Goal: Find specific page/section: Find specific page/section

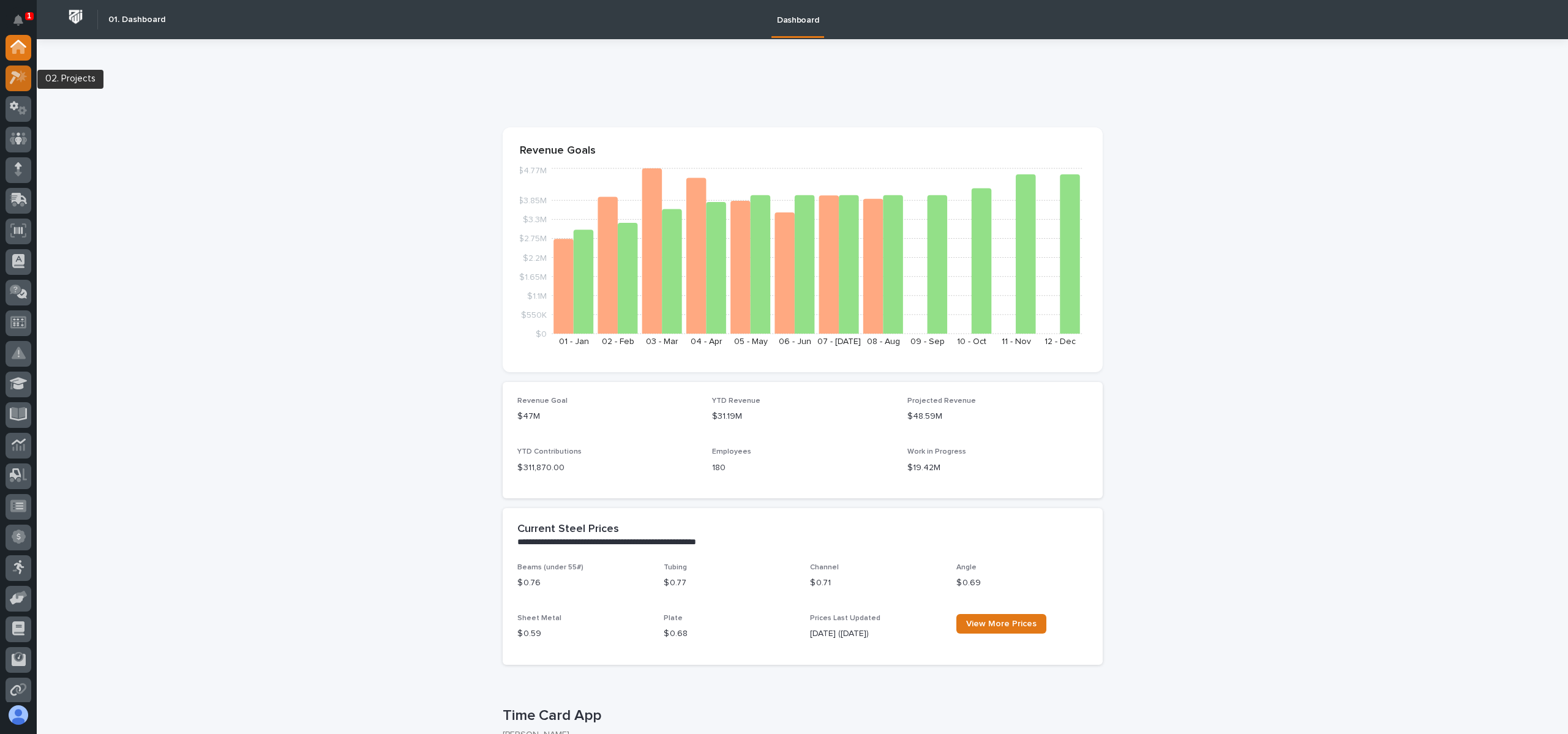
click at [8, 75] on div at bounding box center [19, 78] width 26 height 26
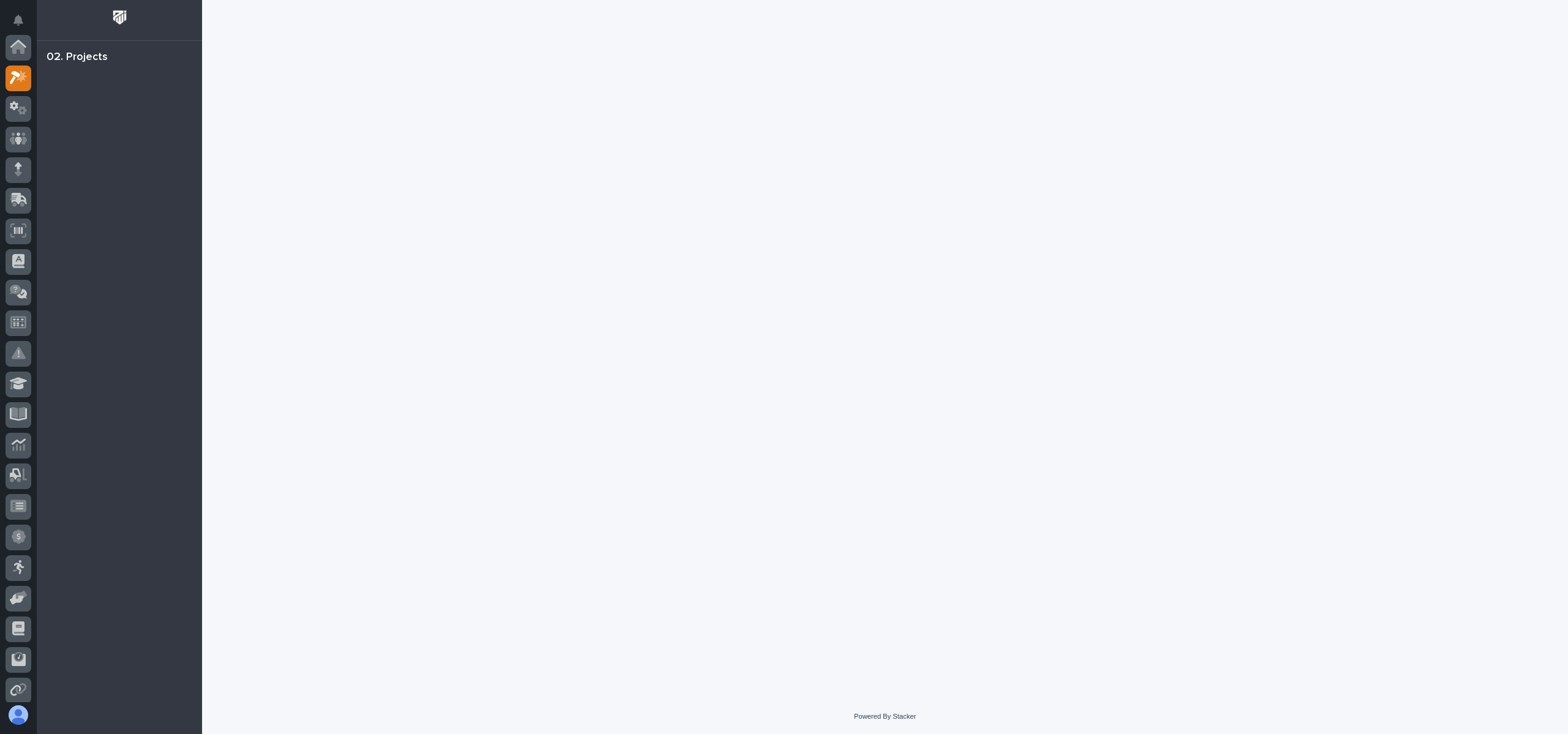
scroll to position [31, 0]
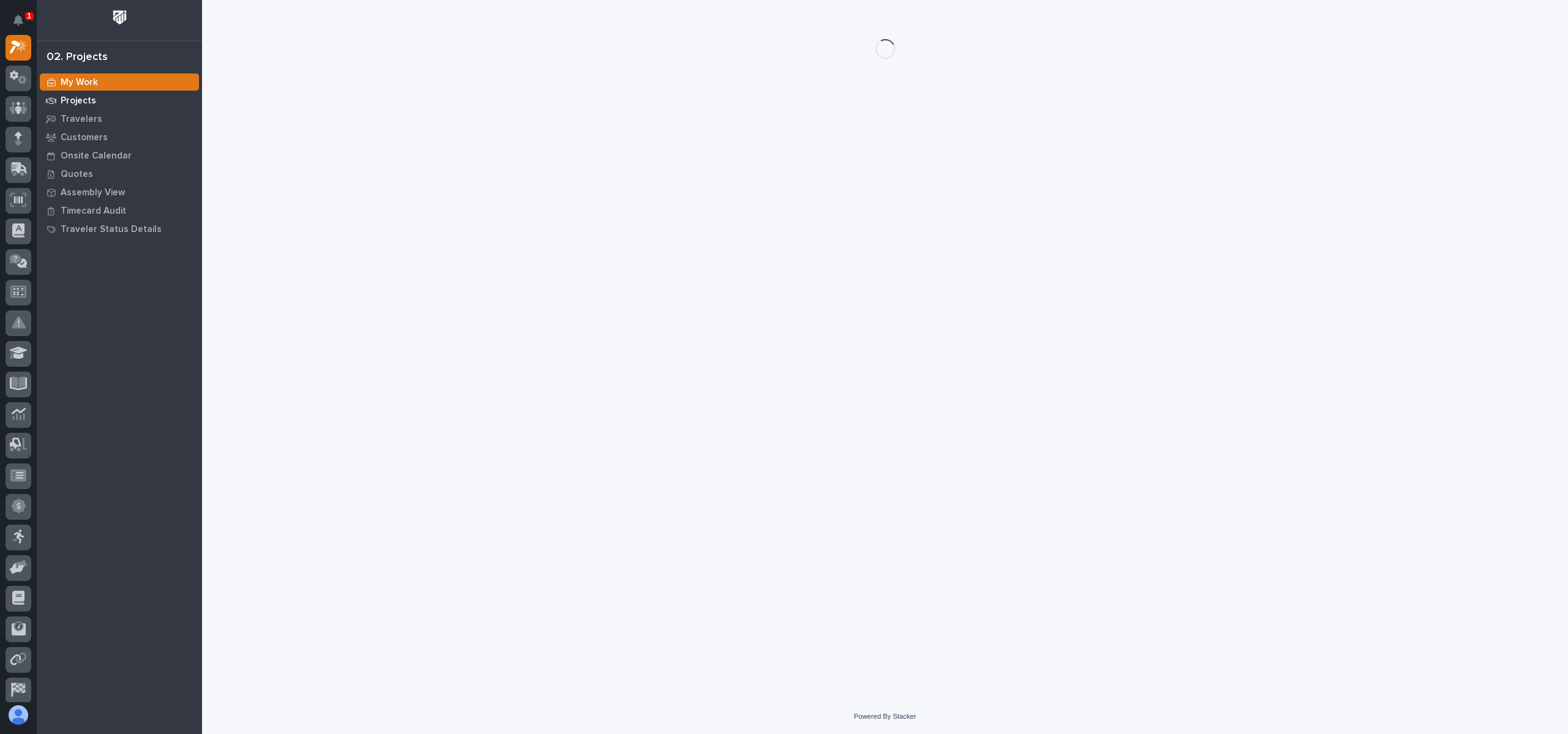
click at [82, 101] on p "Projects" at bounding box center [79, 100] width 36 height 11
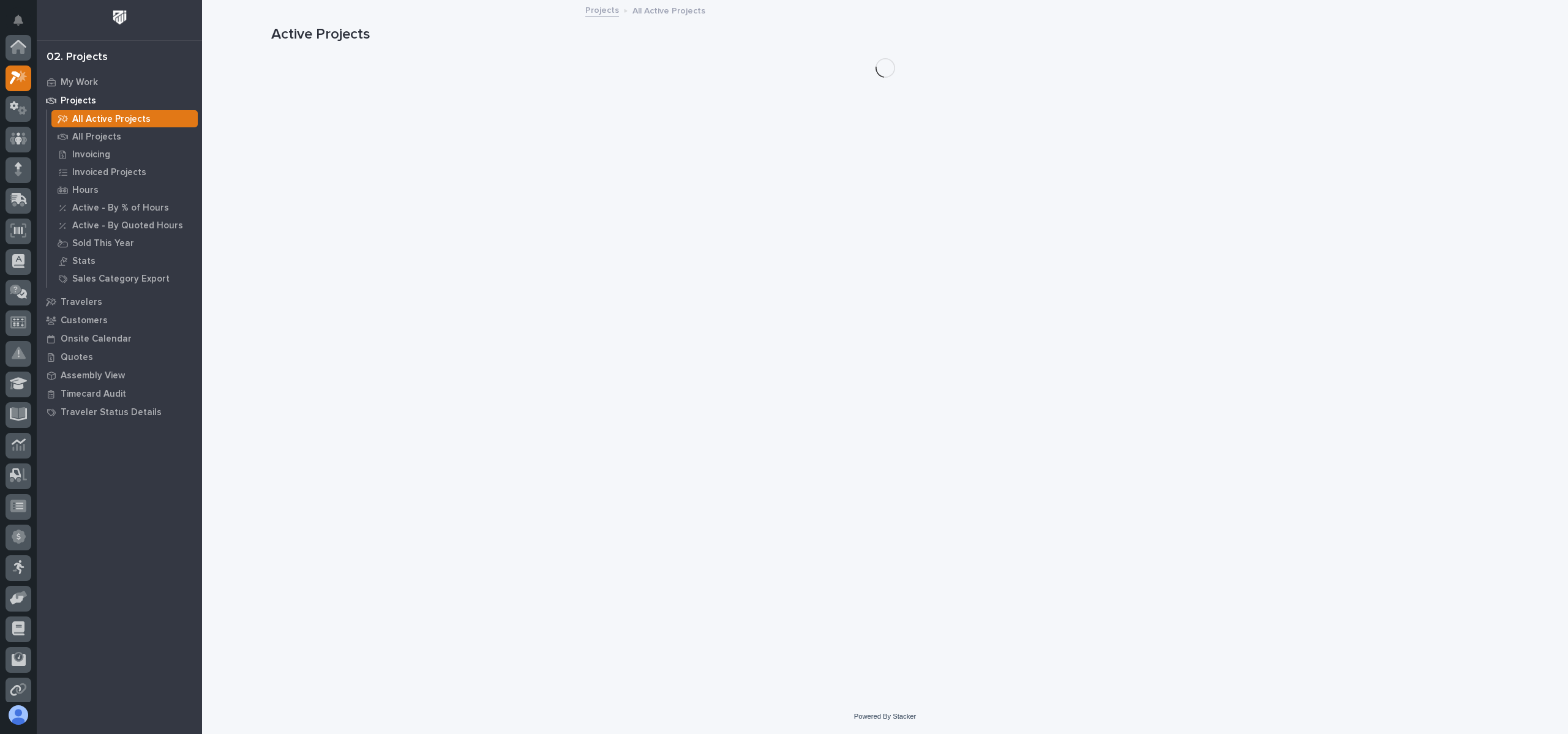
scroll to position [31, 0]
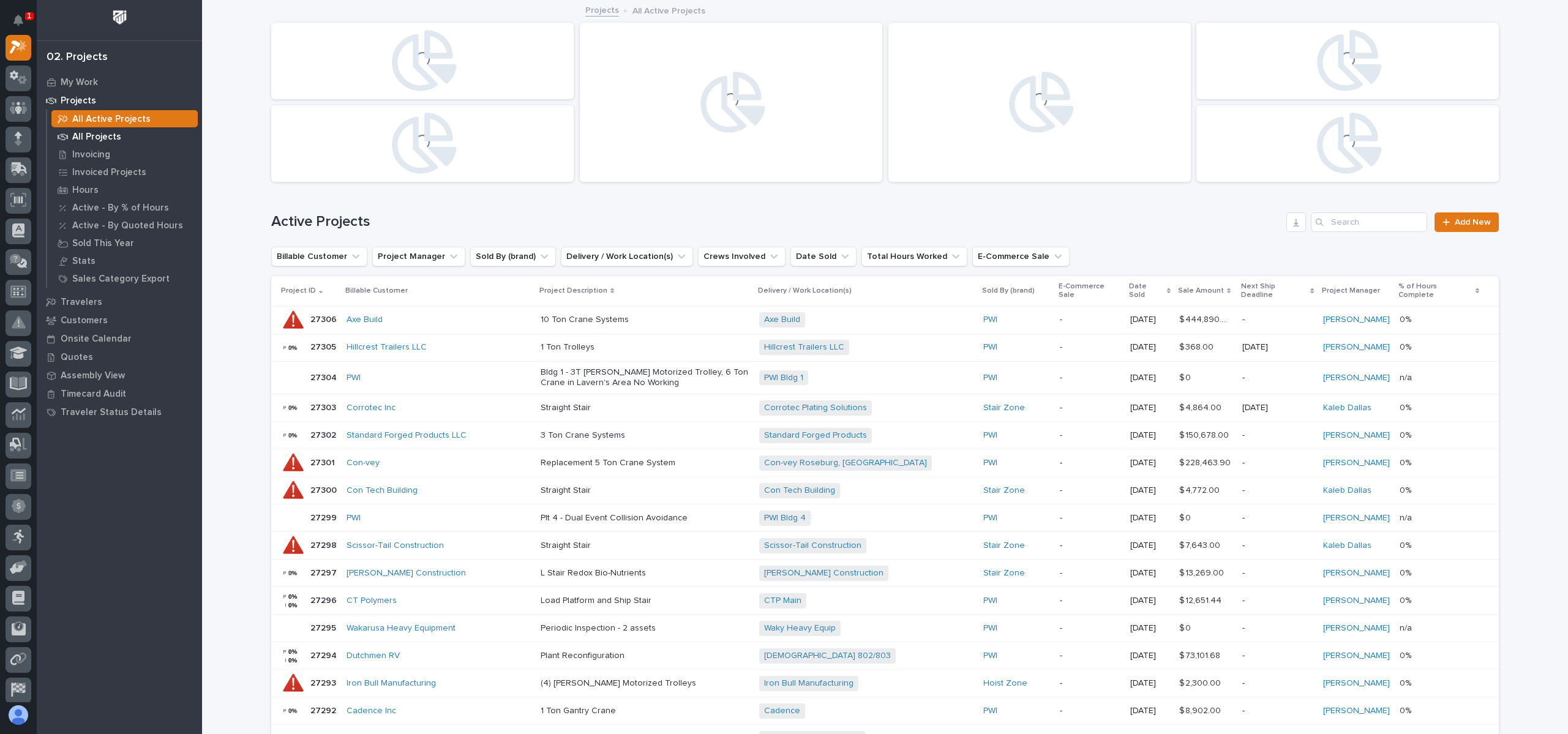
click at [109, 136] on p "All Projects" at bounding box center [97, 137] width 49 height 11
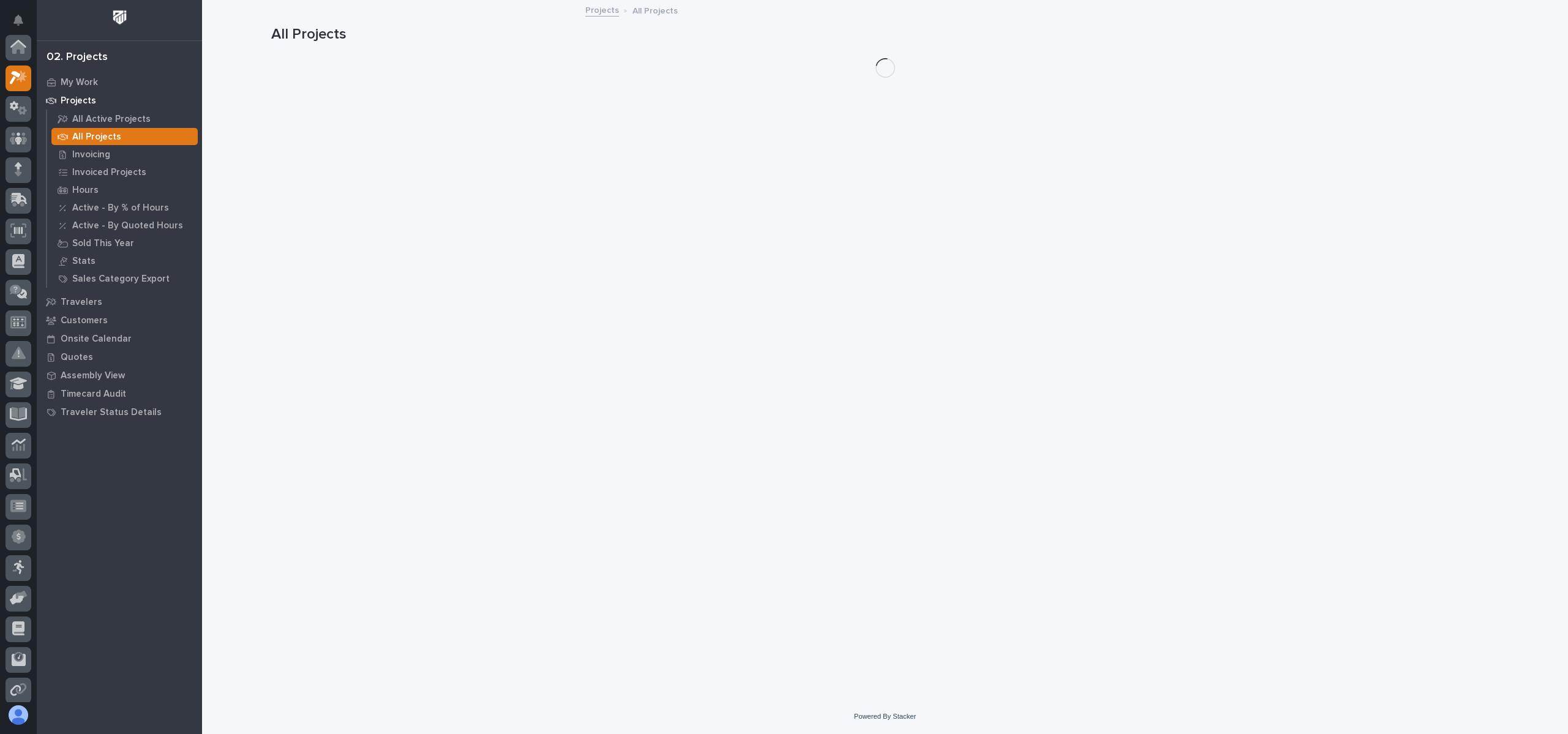
scroll to position [31, 0]
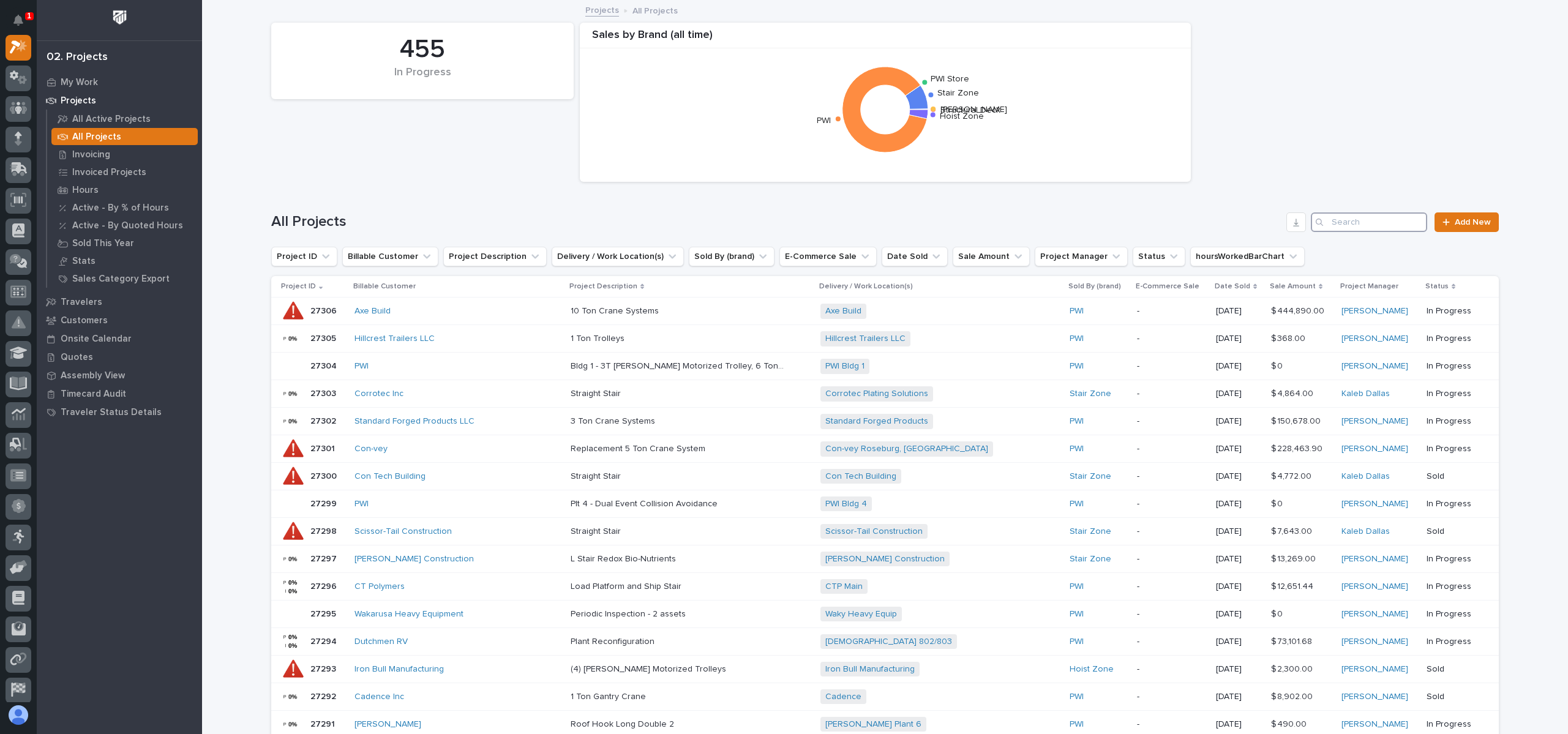
click at [1357, 217] on input "Search" at bounding box center [1369, 222] width 116 height 20
type input "25522"
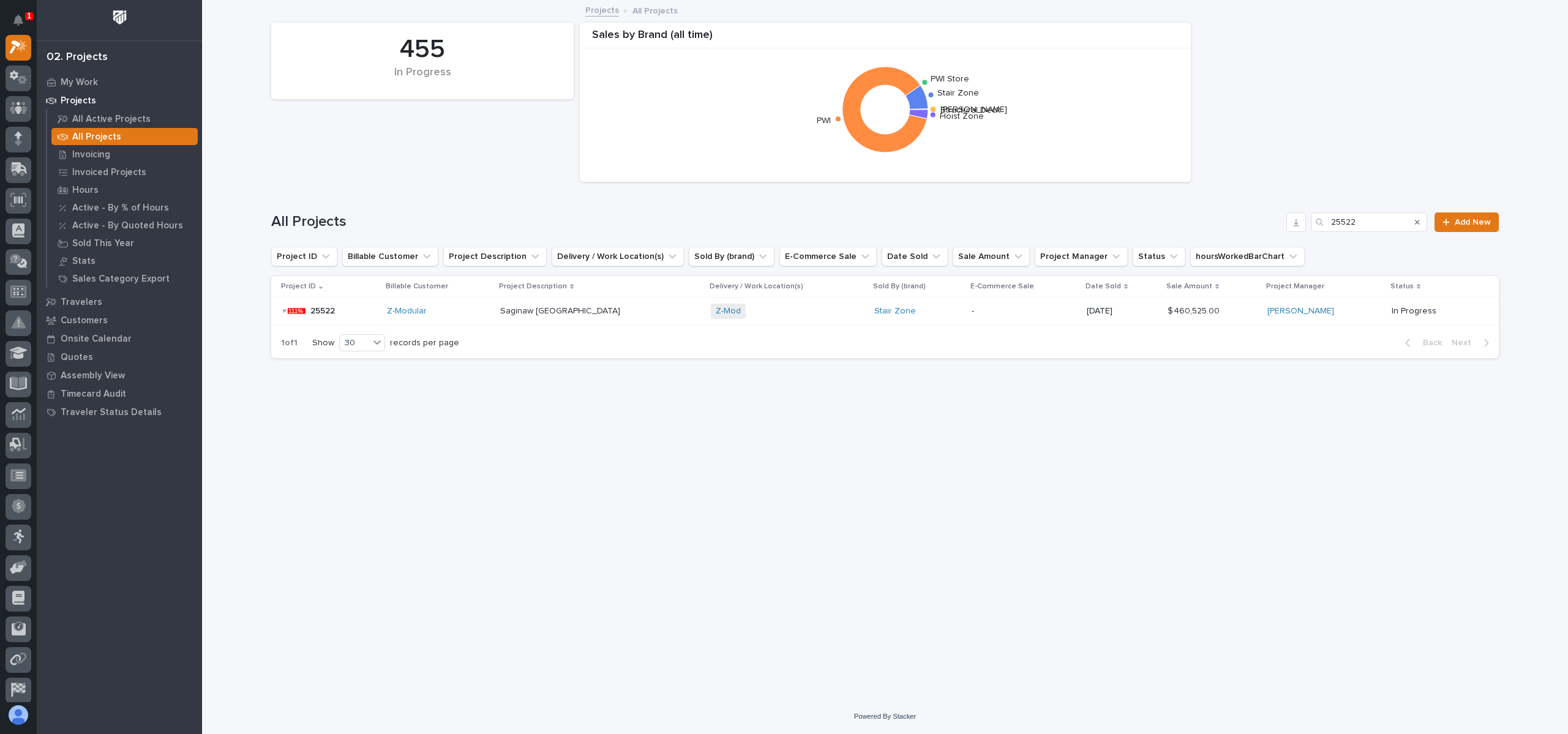
click at [326, 308] on p "25522" at bounding box center [324, 310] width 27 height 13
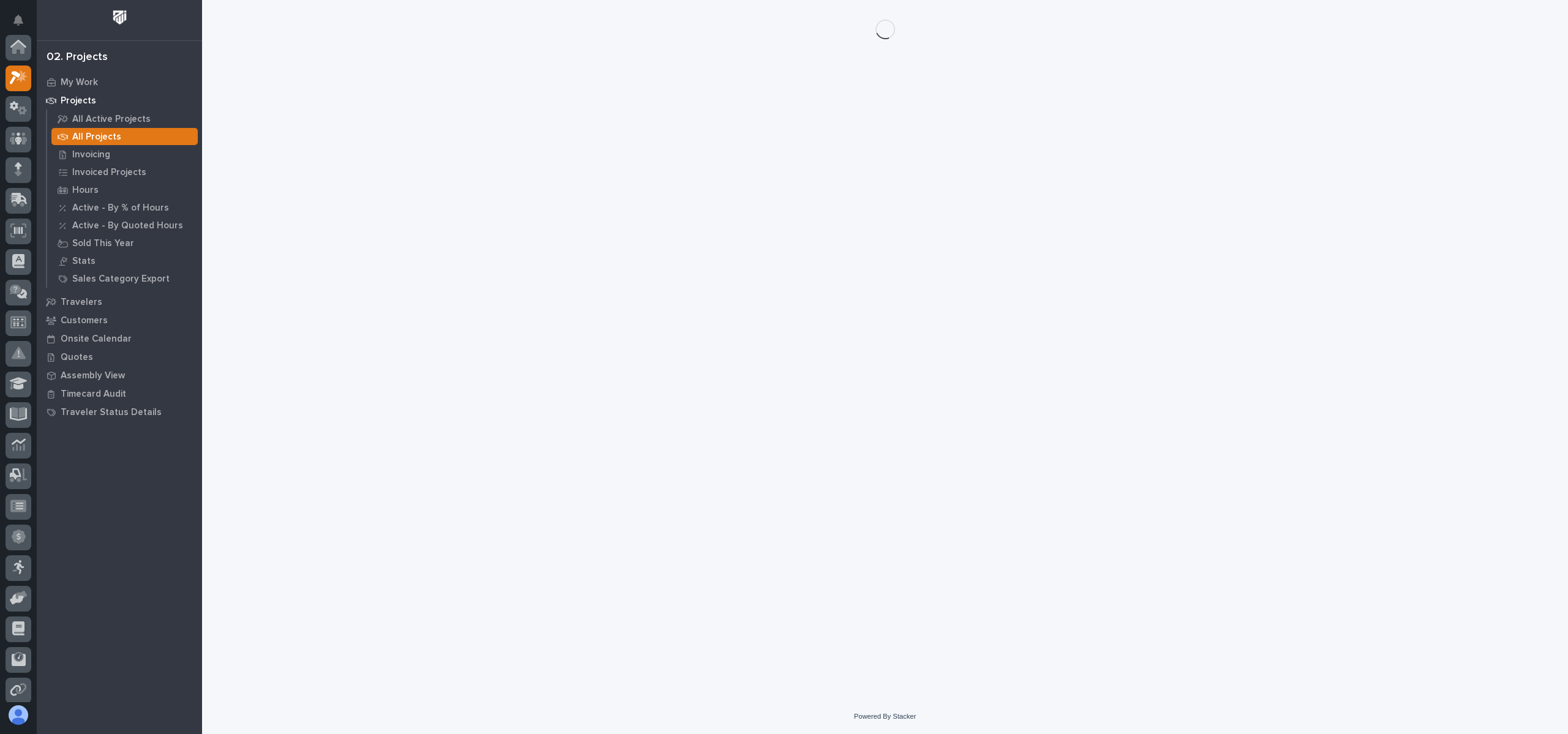
scroll to position [31, 0]
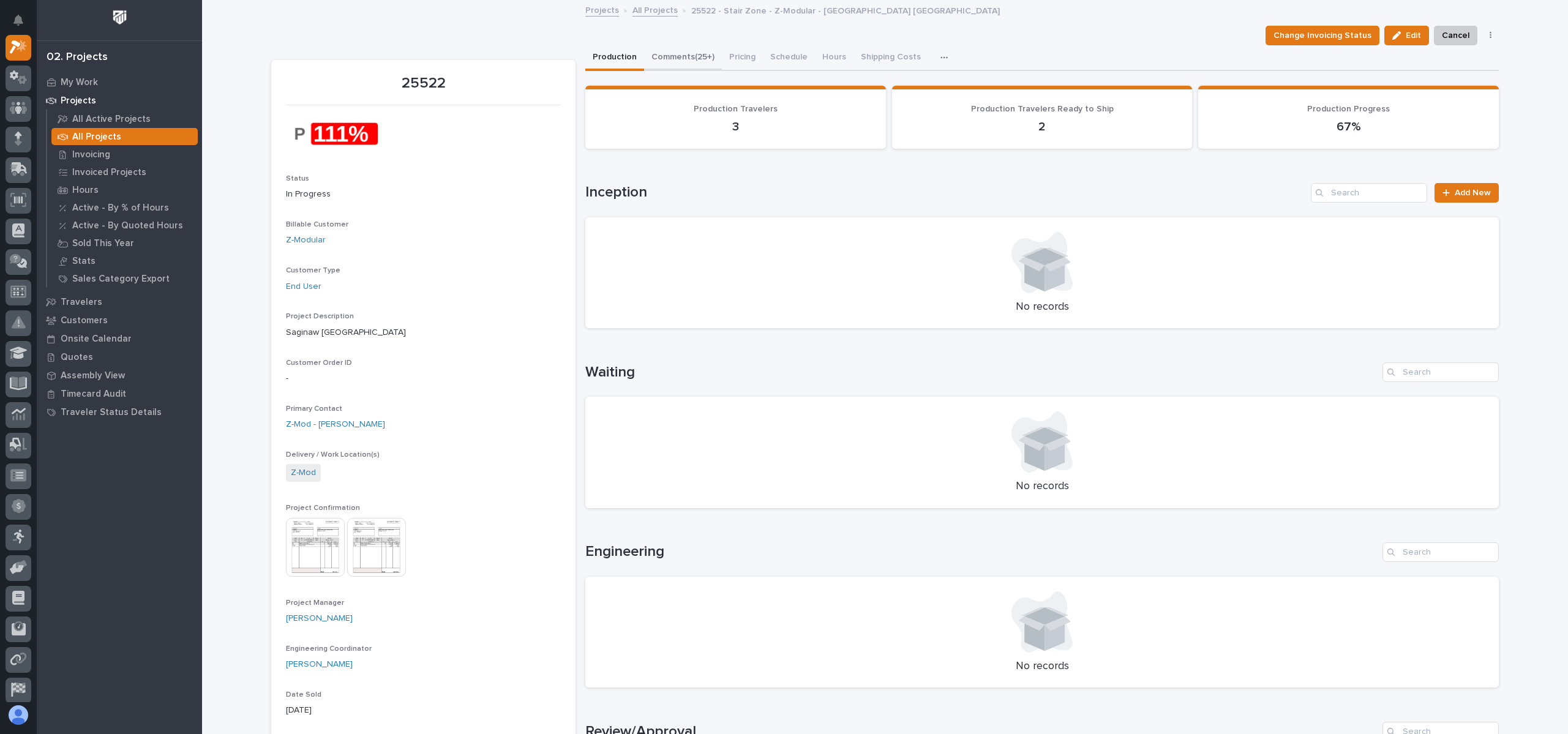
click at [700, 62] on button "Comments (25+)" at bounding box center [683, 58] width 78 height 26
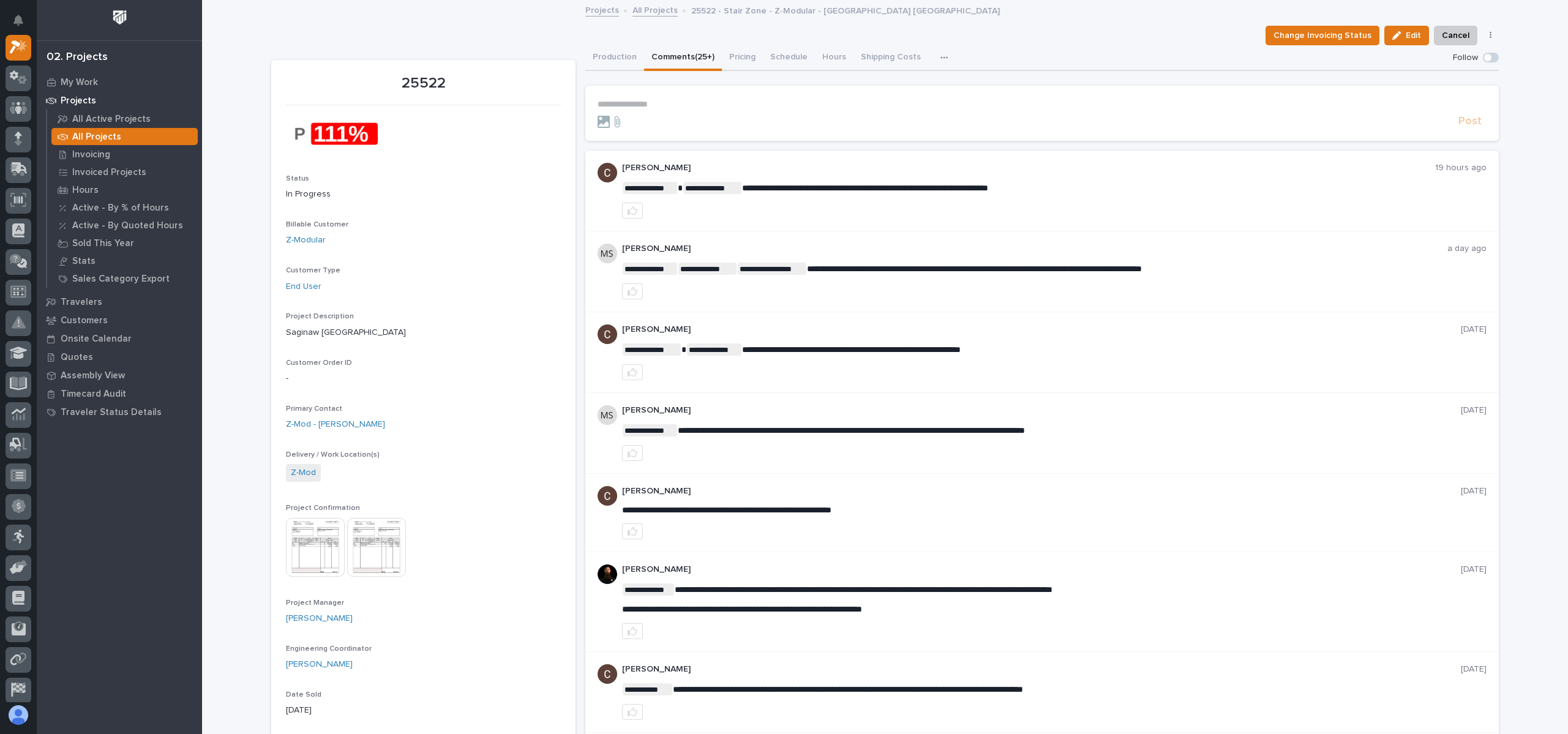
click at [933, 57] on button "button" at bounding box center [947, 58] width 27 height 24
click at [885, 54] on button "Shipping Costs" at bounding box center [890, 58] width 75 height 26
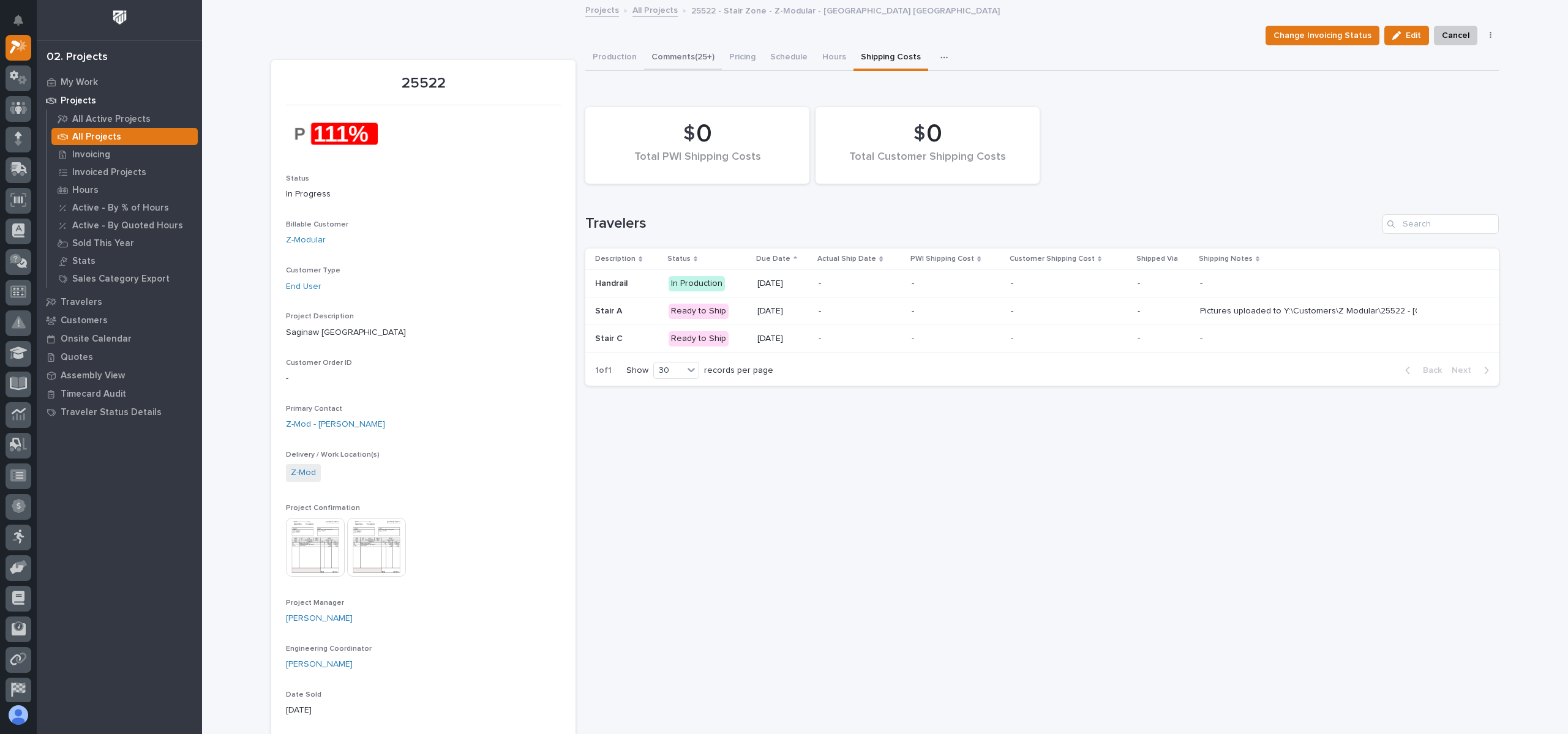
click at [679, 55] on button "Comments (25+)" at bounding box center [683, 58] width 78 height 26
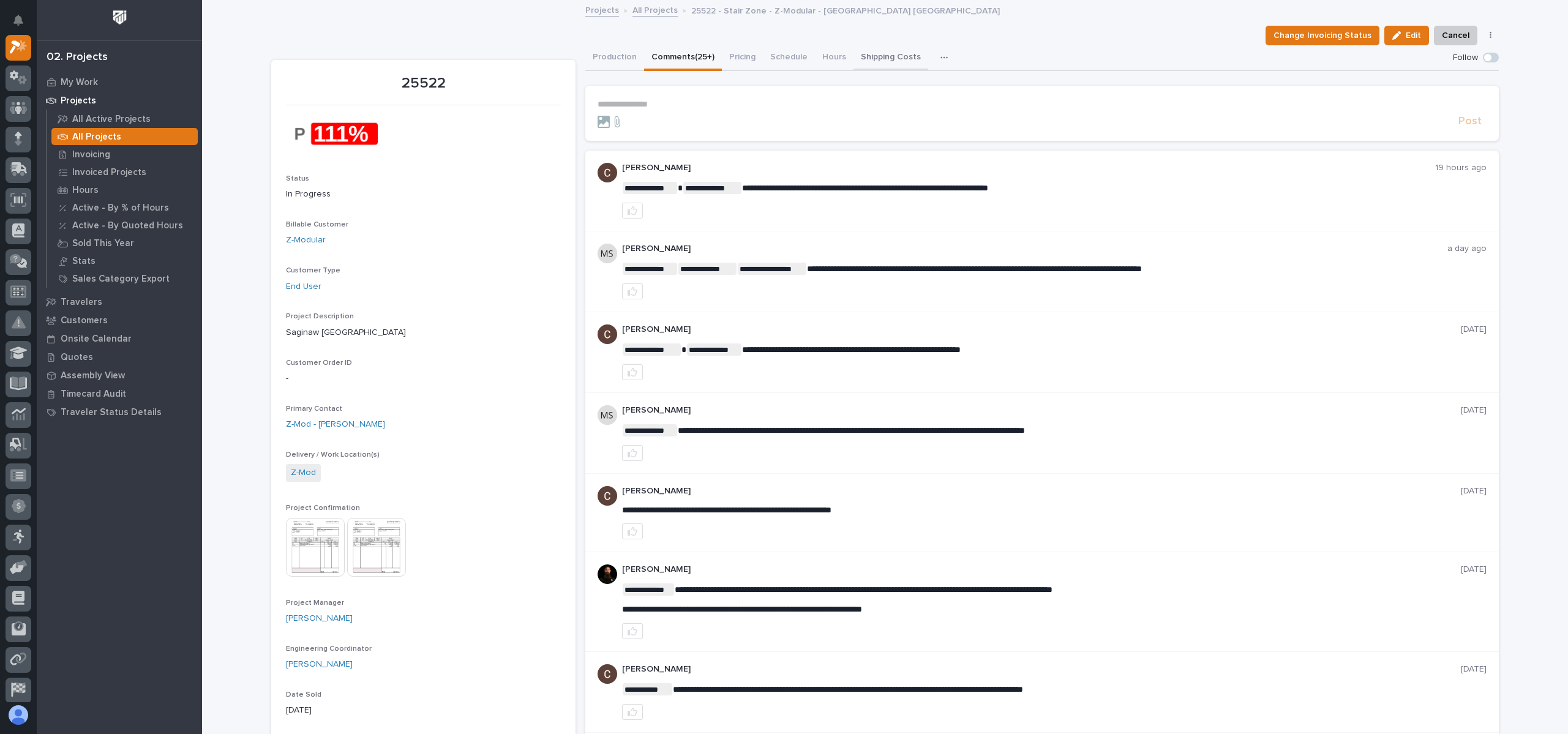
click at [883, 61] on button "Shipping Costs" at bounding box center [890, 58] width 75 height 26
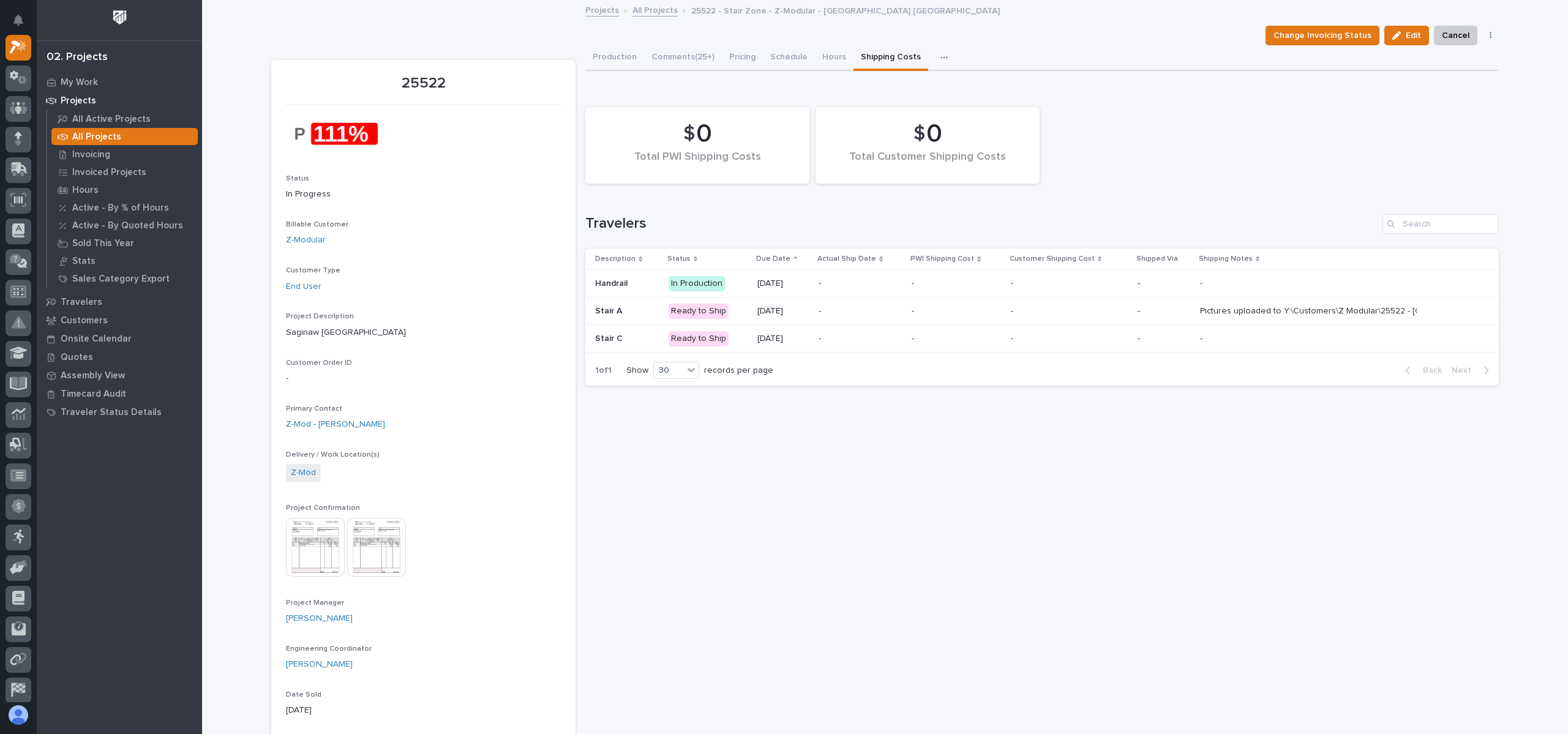
click at [639, 311] on p "Stair A" at bounding box center [626, 311] width 63 height 10
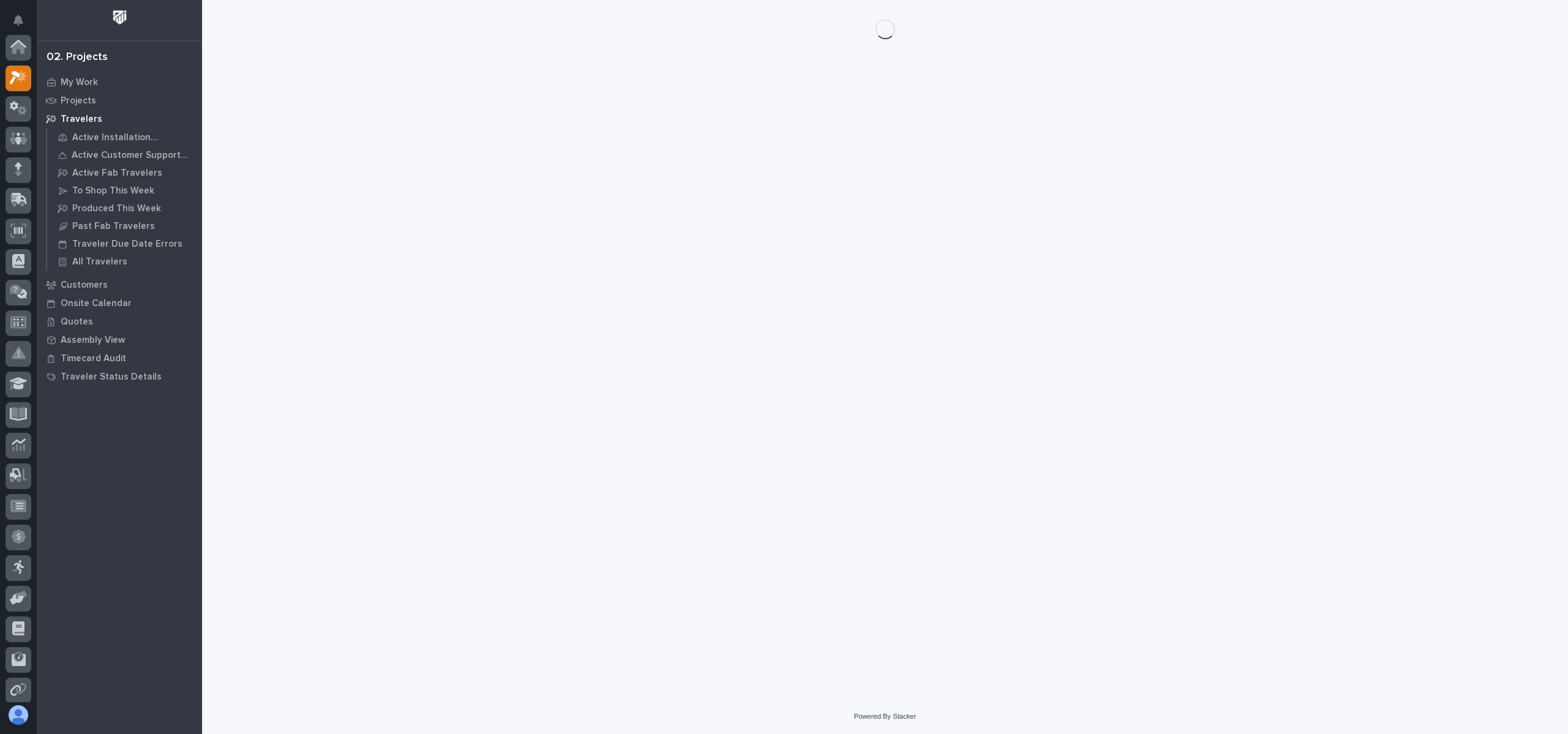
scroll to position [31, 0]
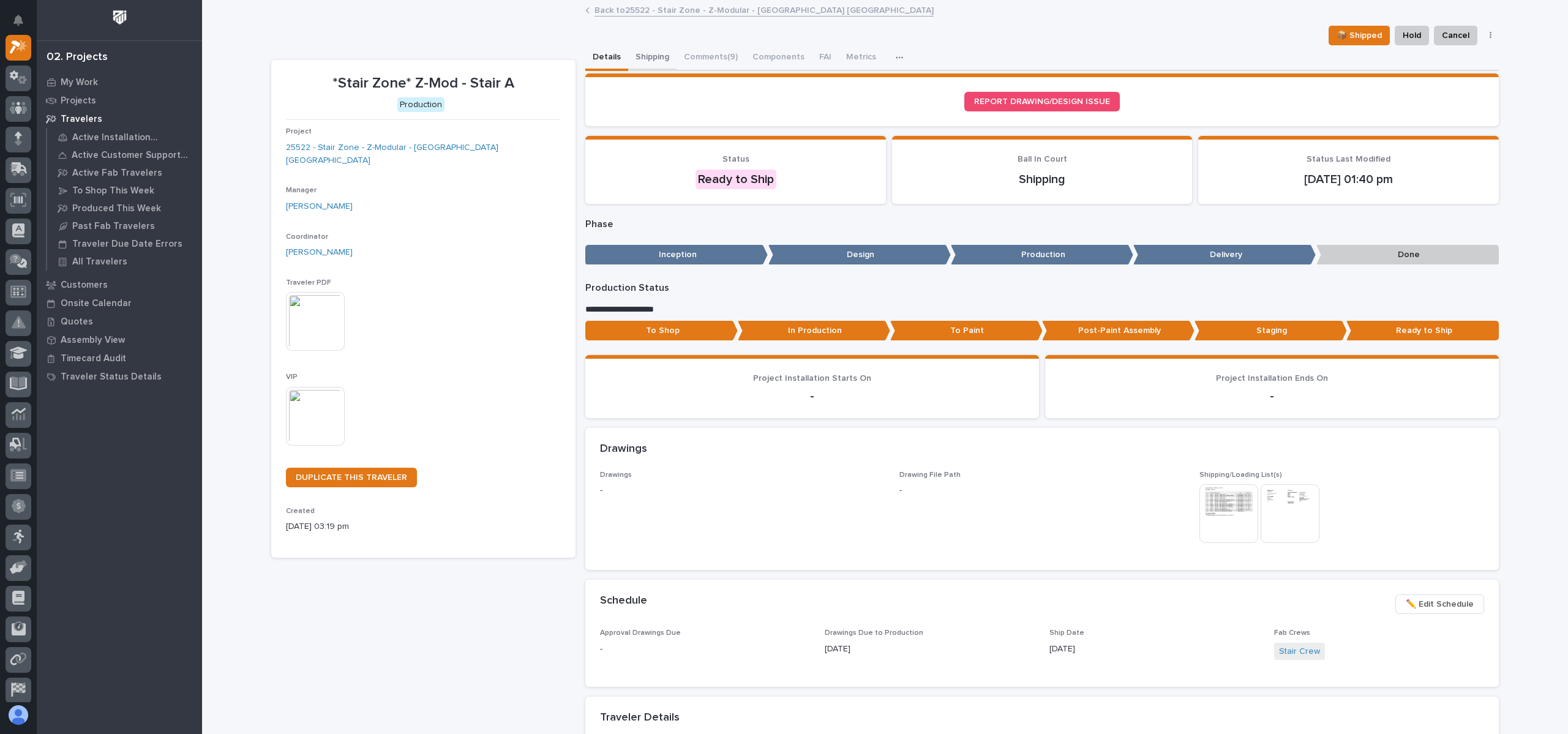
click at [638, 54] on button "Shipping" at bounding box center [653, 58] width 49 height 26
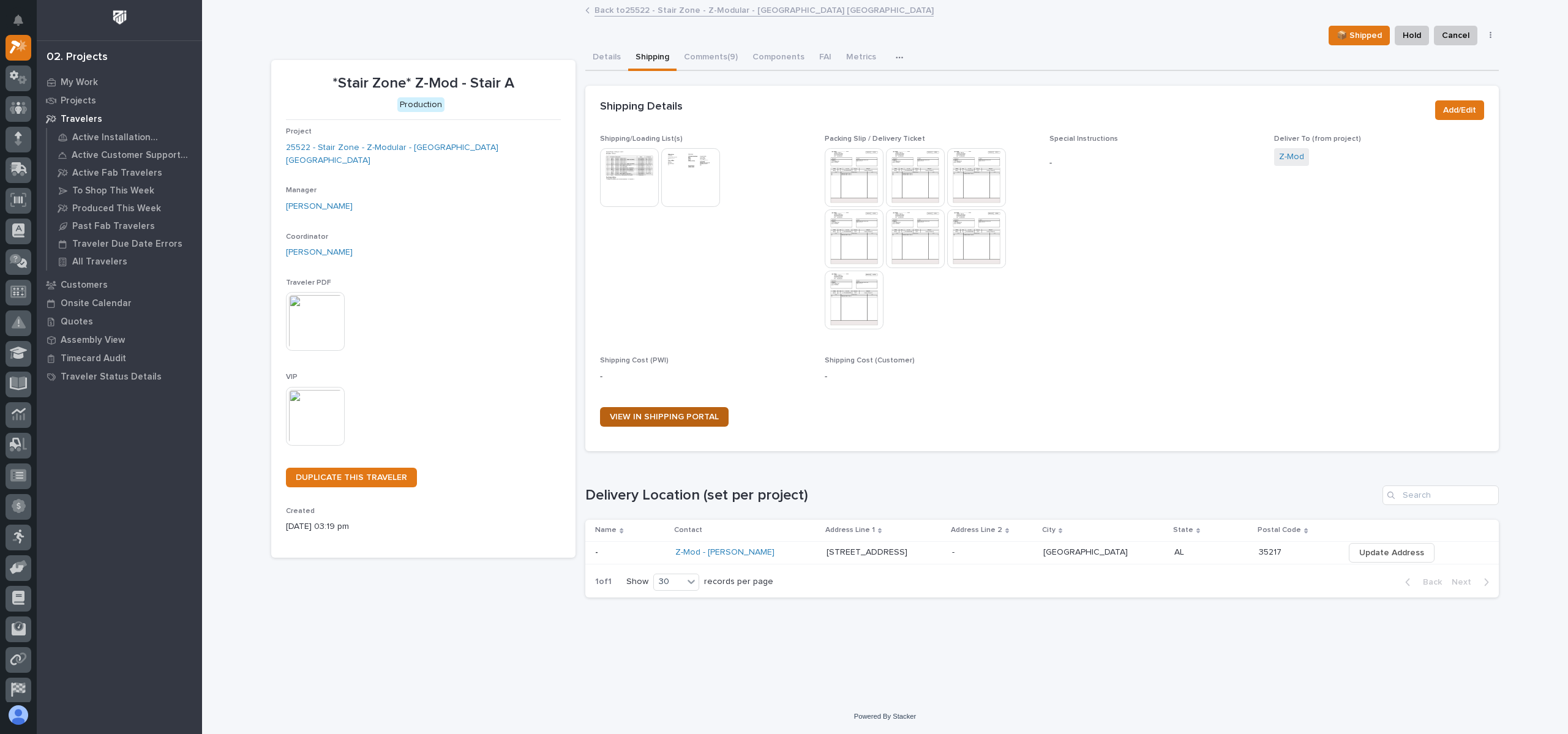
click at [687, 416] on span "VIEW IN SHIPPING PORTAL" at bounding box center [664, 417] width 109 height 8
click at [725, 54] on button "Comments (9)" at bounding box center [710, 58] width 68 height 26
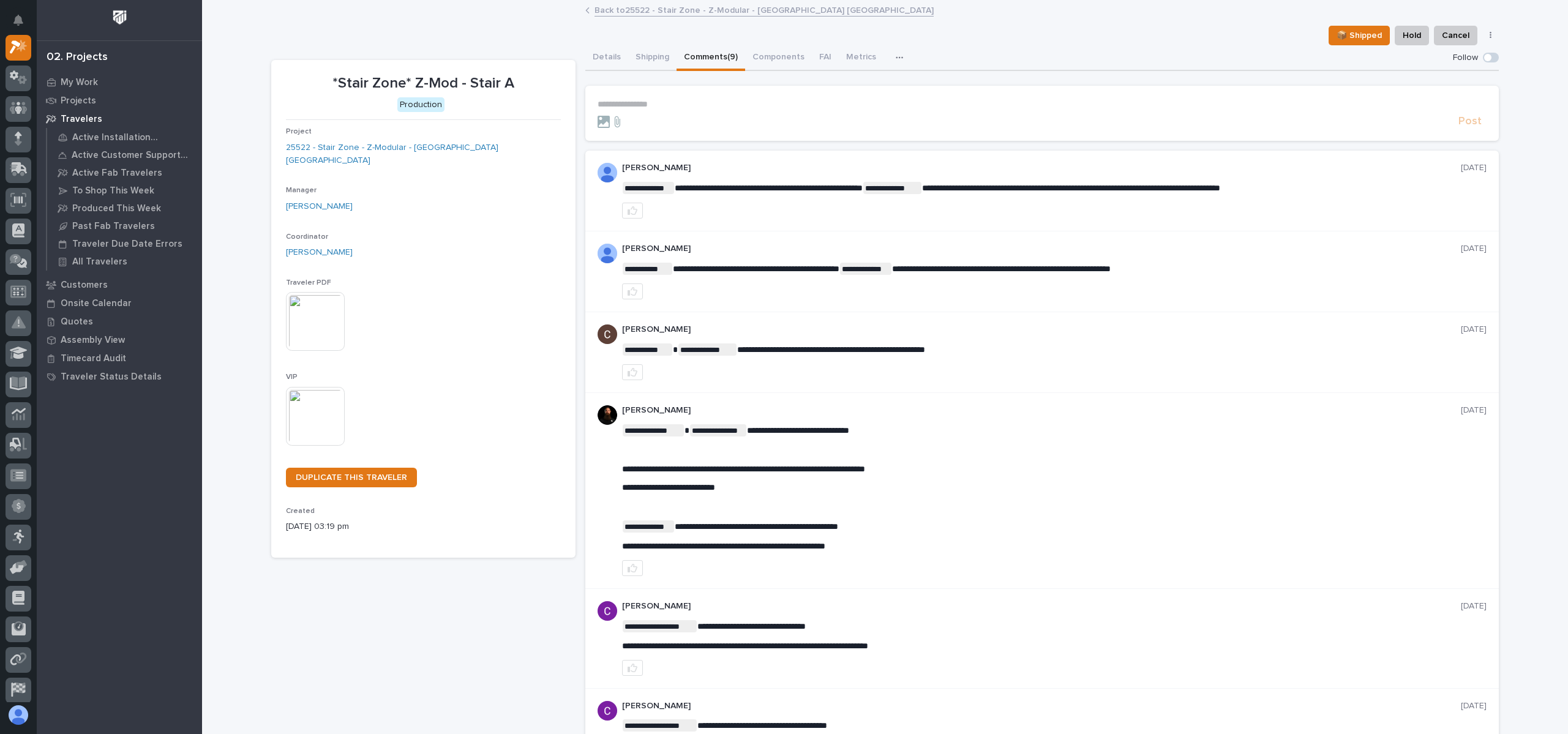
click at [652, 9] on link "Back to 25522 - Stair Zone - Z-Modular - [GEOGRAPHIC_DATA] [GEOGRAPHIC_DATA]" at bounding box center [764, 10] width 339 height 14
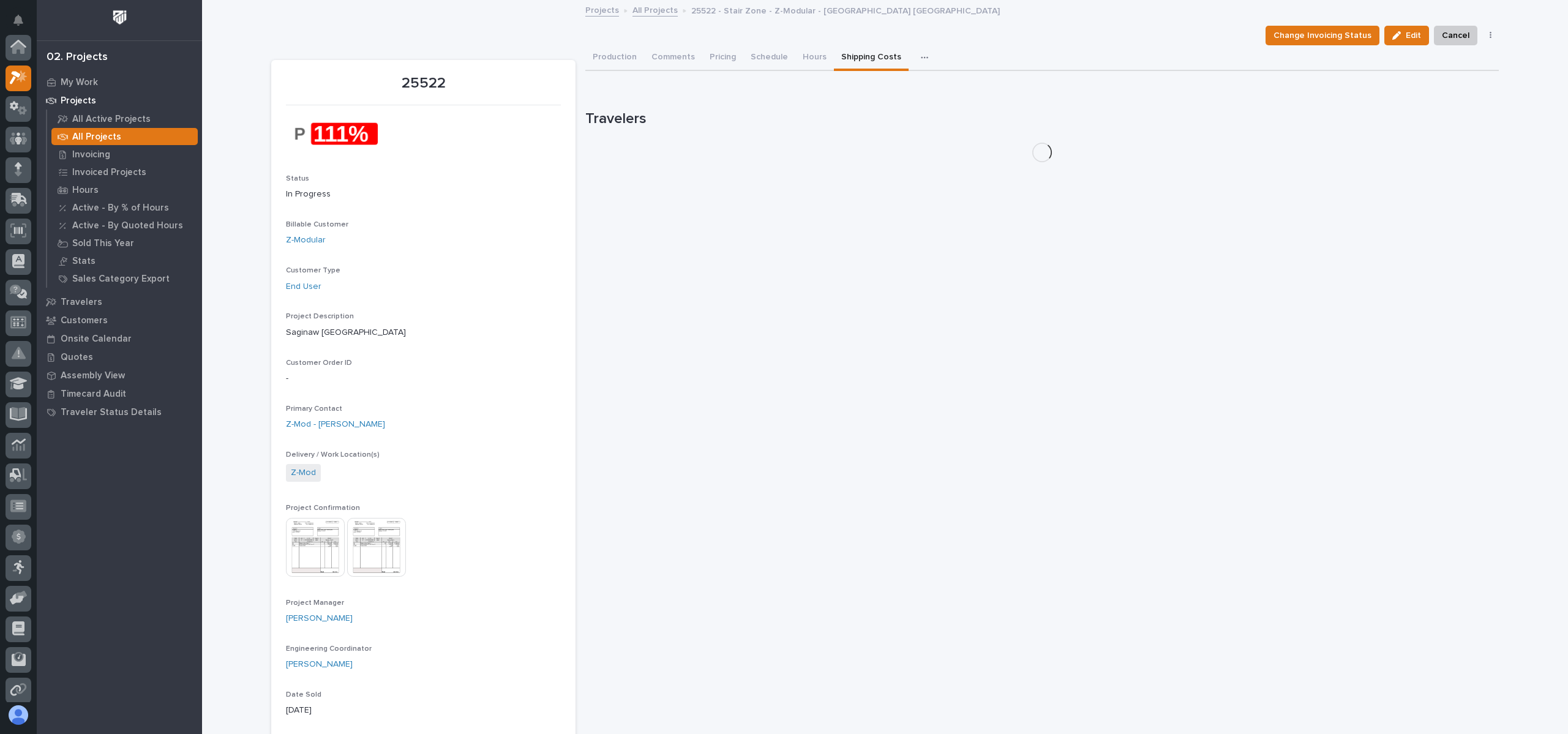
scroll to position [31, 0]
click at [699, 56] on button "Comments (25+)" at bounding box center [683, 58] width 78 height 26
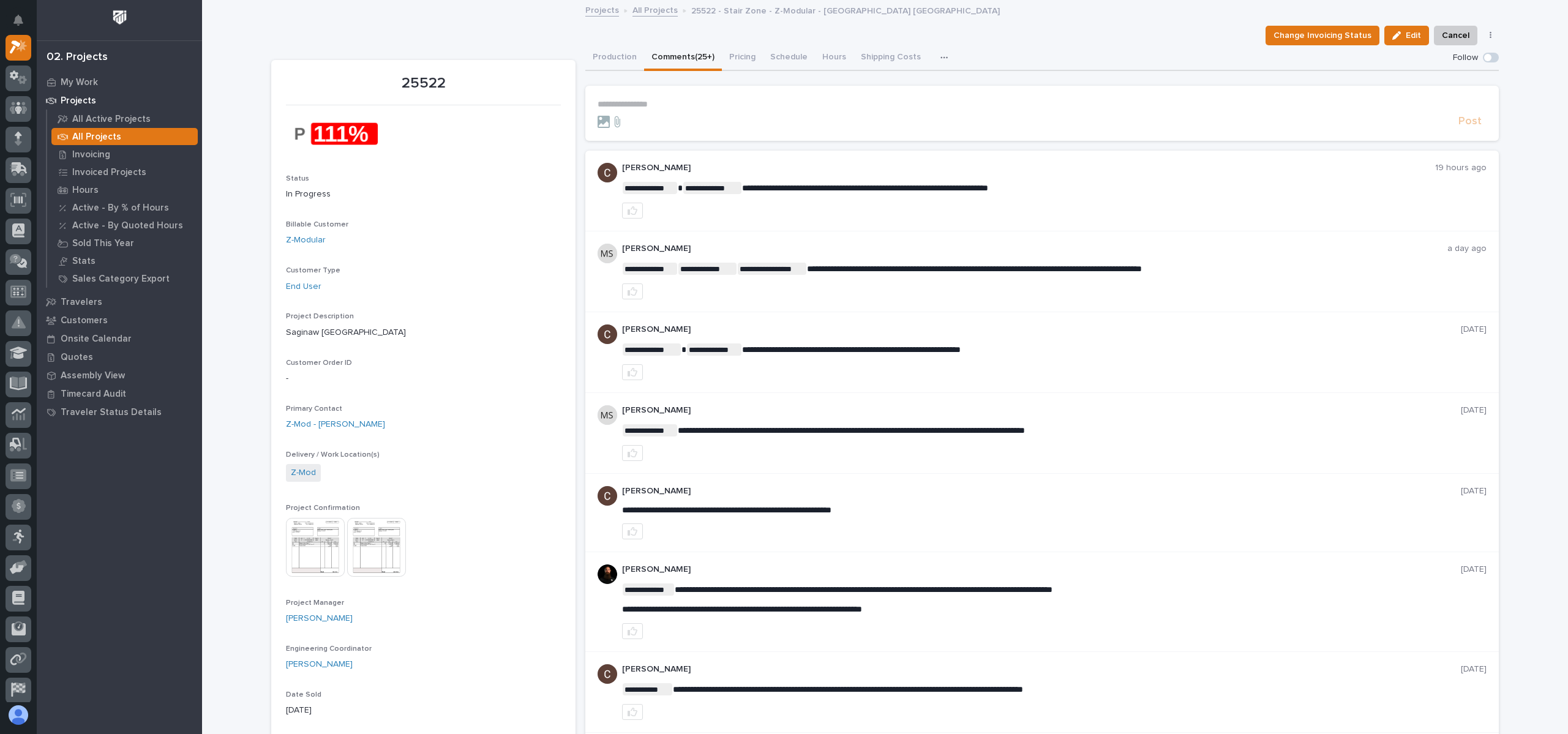
click at [759, 113] on form "**********" at bounding box center [1042, 114] width 889 height 29
click at [690, 110] on form "**********" at bounding box center [1042, 114] width 889 height 29
click at [642, 104] on p "**********" at bounding box center [1042, 104] width 889 height 10
click at [630, 295] on icon "button" at bounding box center [632, 291] width 10 height 10
click at [888, 50] on button "Shipping Costs" at bounding box center [890, 58] width 75 height 26
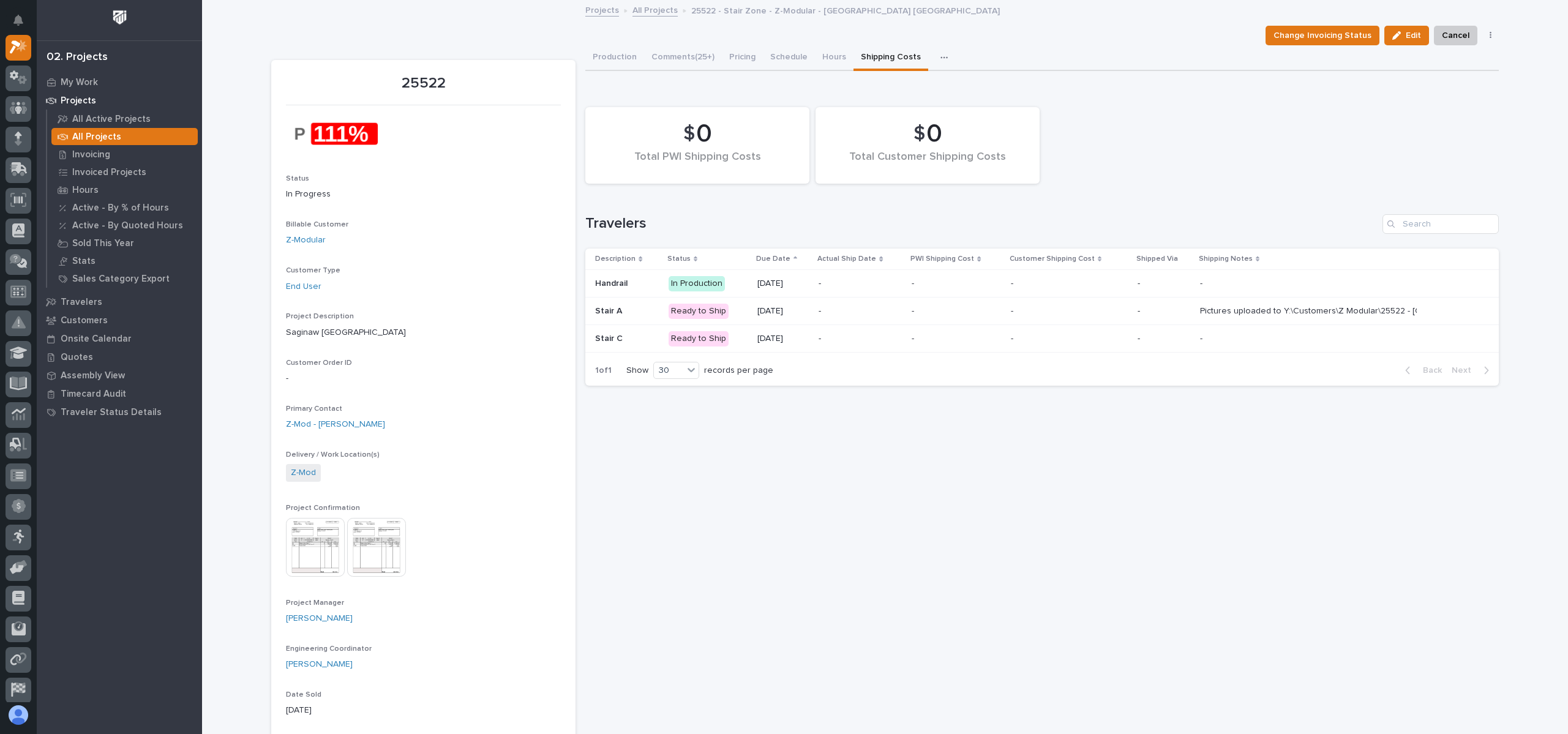
click at [591, 10] on link "Projects" at bounding box center [602, 10] width 34 height 14
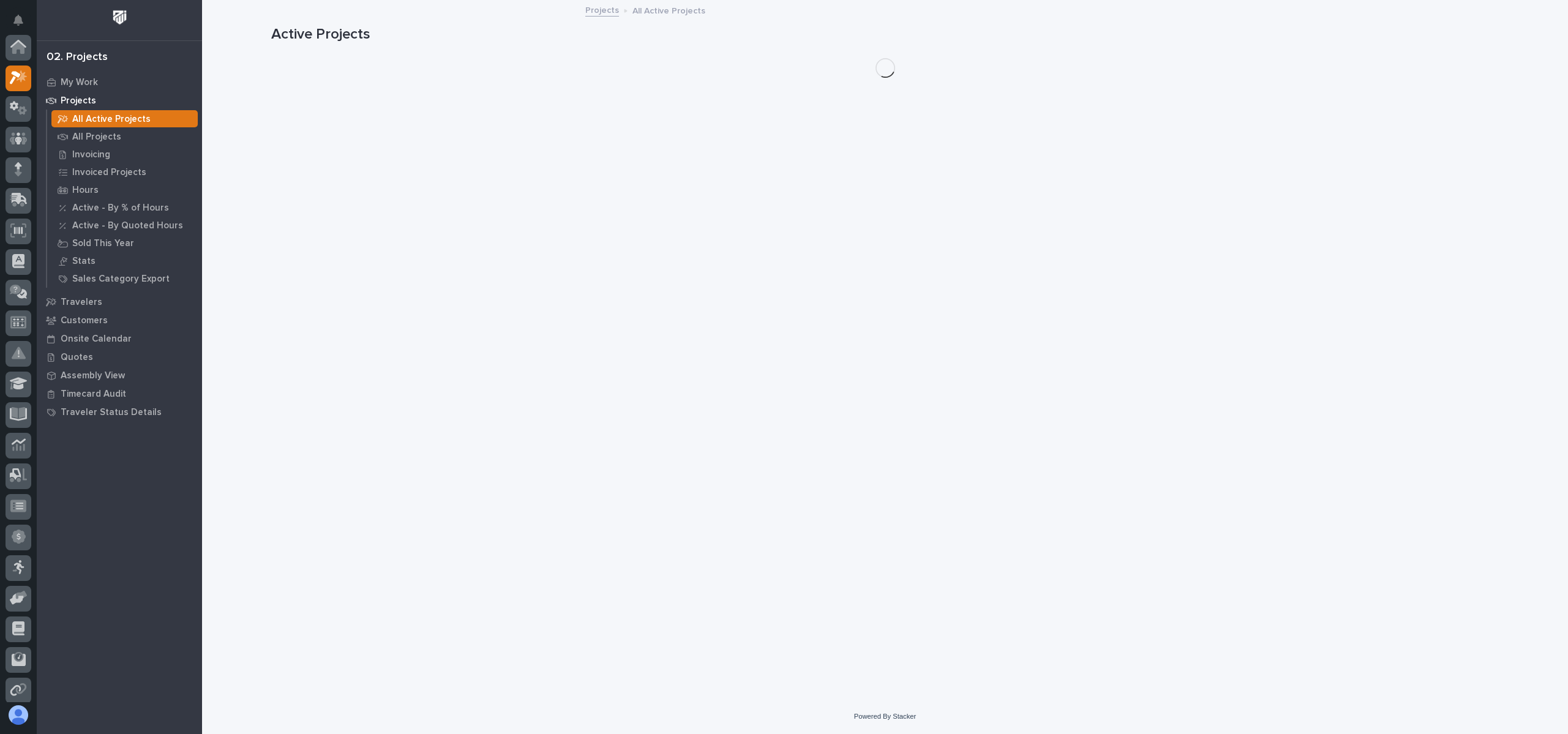
scroll to position [31, 0]
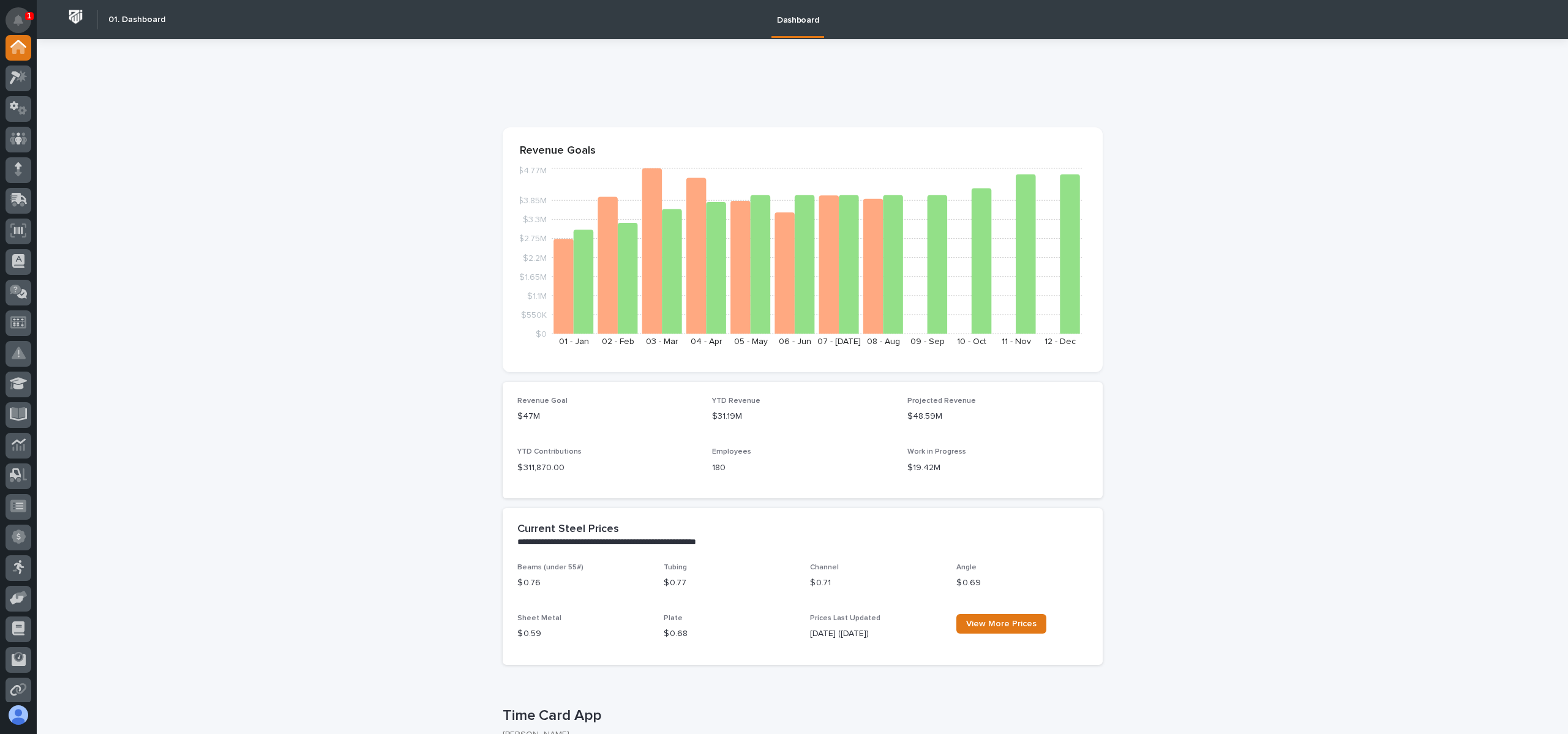
click at [24, 17] on button "Notifications" at bounding box center [19, 20] width 26 height 26
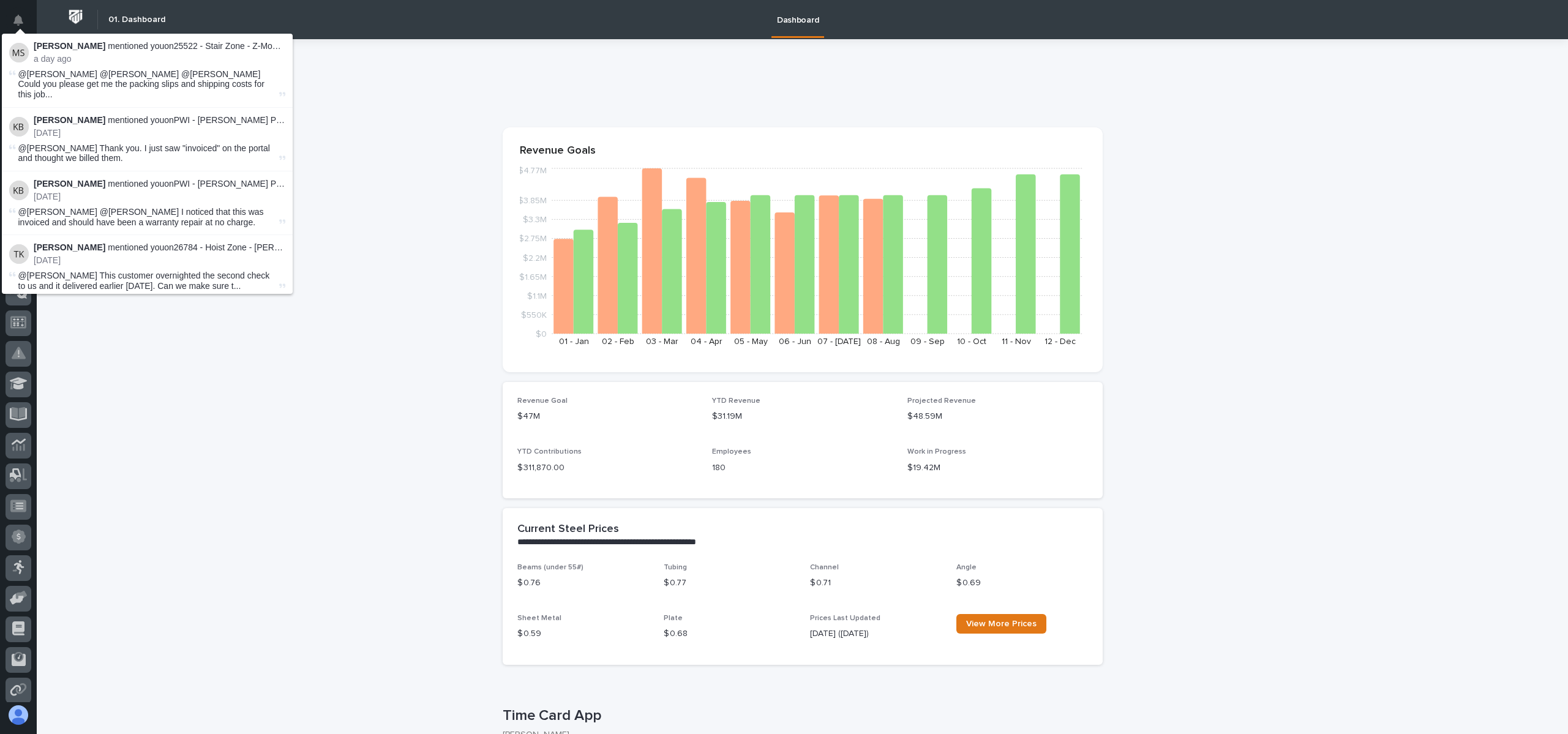
click at [241, 47] on p "Malinda Schwartz mentioned you on 25522 - Stair Zone - Z-Modular - Saginaw TX :" at bounding box center [160, 46] width 252 height 10
